Goal: Information Seeking & Learning: Learn about a topic

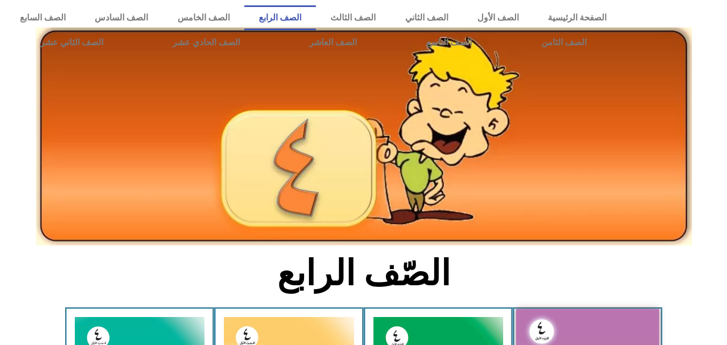
scroll to position [287, 0]
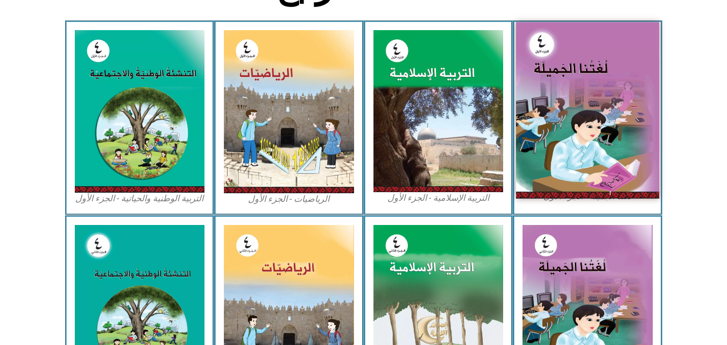
click at [571, 51] on img at bounding box center [587, 110] width 143 height 176
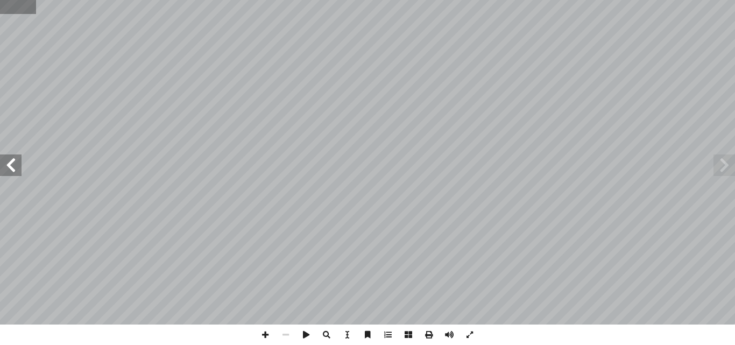
click at [20, 9] on input "text" at bounding box center [18, 7] width 36 height 14
type input "**"
click at [11, 166] on span at bounding box center [11, 165] width 22 height 22
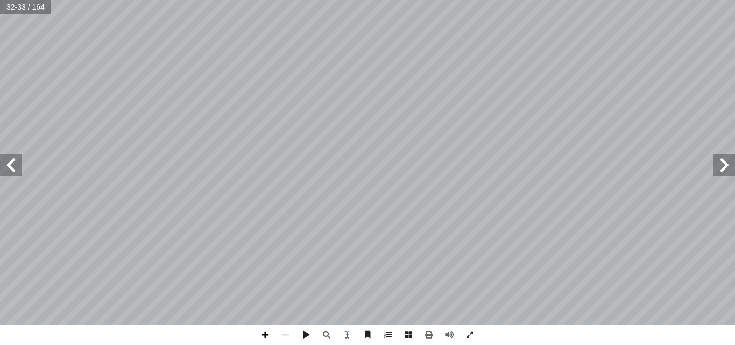
click at [265, 335] on span at bounding box center [265, 334] width 20 height 20
click at [721, 165] on span at bounding box center [724, 165] width 22 height 22
click at [372, 112] on div "٢٦ : أ ا َ ر ْ ق َ ن ُّ س ِ ح أ ا َ ف نا، ِ ت ْ ي َ ب ِ ناء ِ في ف ِ تون ْ ي َّ…" at bounding box center [367, 162] width 735 height 324
click at [9, 164] on span at bounding box center [11, 165] width 22 height 22
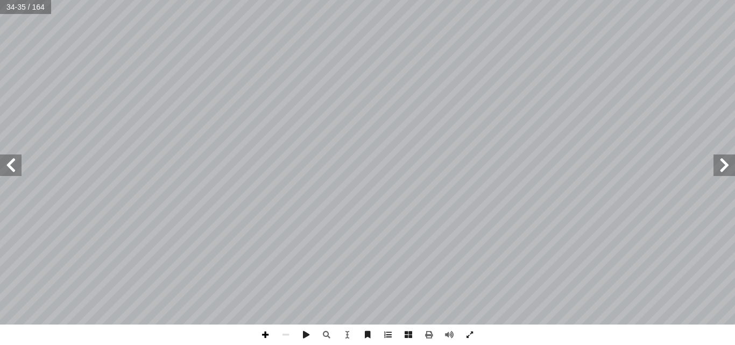
click at [266, 332] on span at bounding box center [265, 334] width 20 height 20
